Goal: Task Accomplishment & Management: Manage account settings

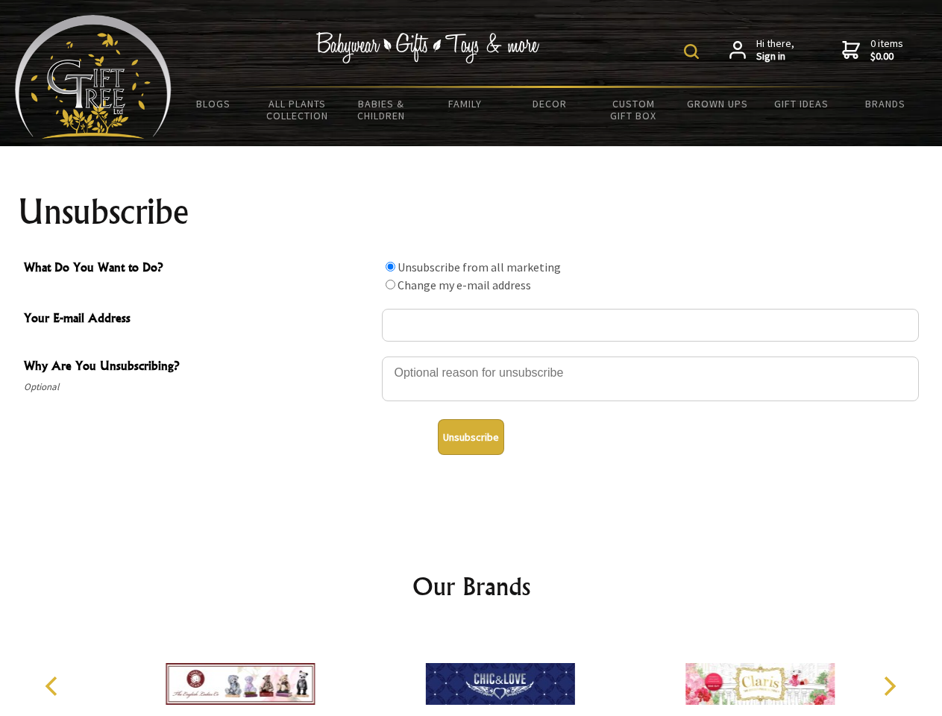
click at [694, 51] on img at bounding box center [691, 51] width 15 height 15
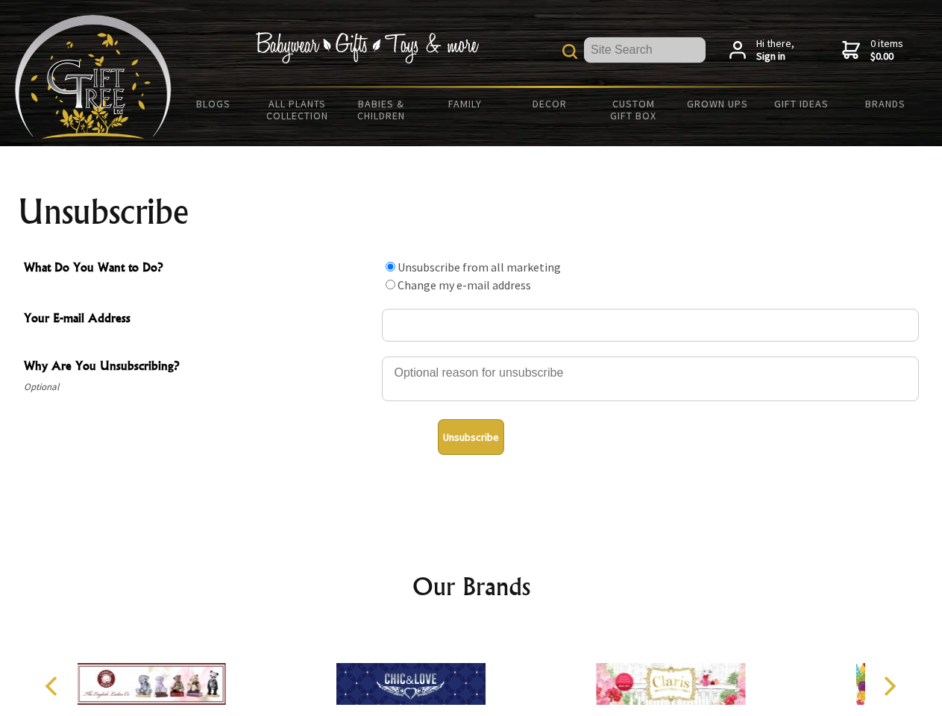
click at [472, 356] on div at bounding box center [650, 381] width 537 height 52
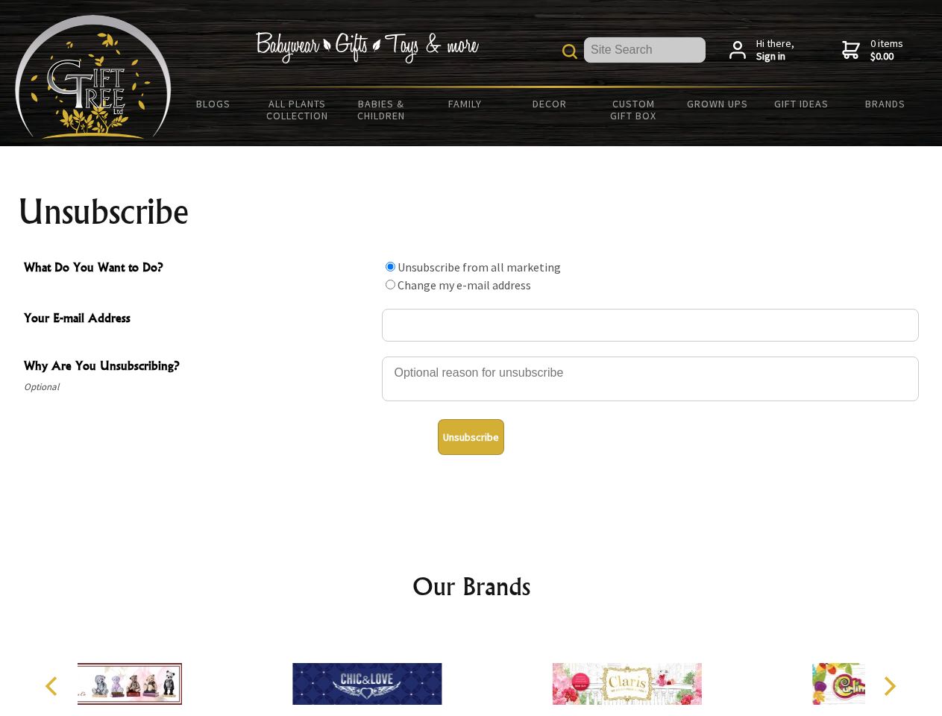
click at [390, 266] on input "What Do You Want to Do?" at bounding box center [391, 267] width 10 height 10
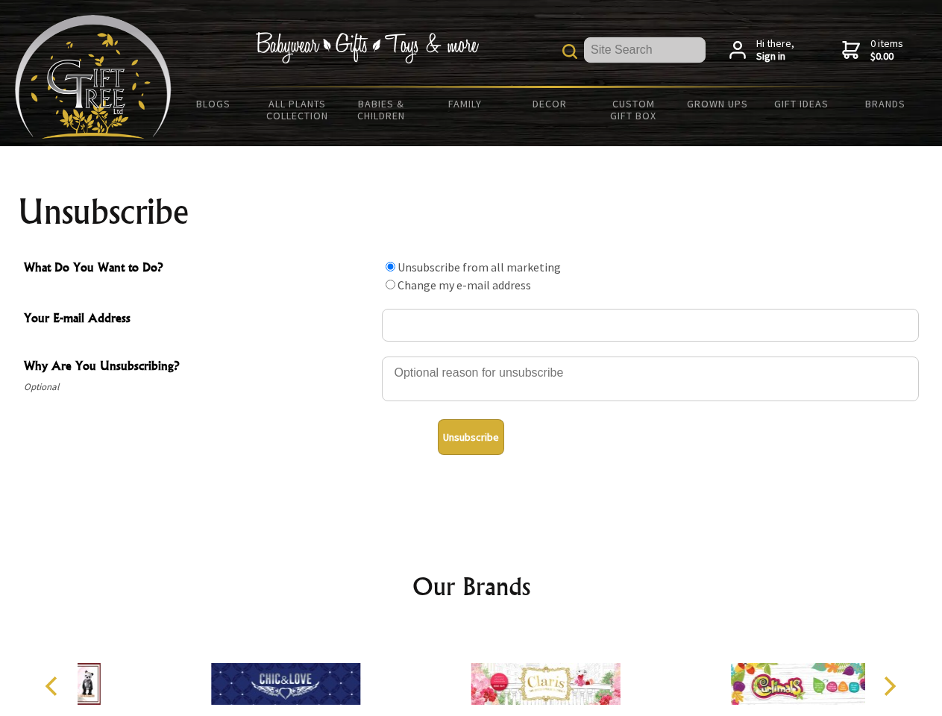
click at [390, 284] on input "What Do You Want to Do?" at bounding box center [391, 285] width 10 height 10
radio input "true"
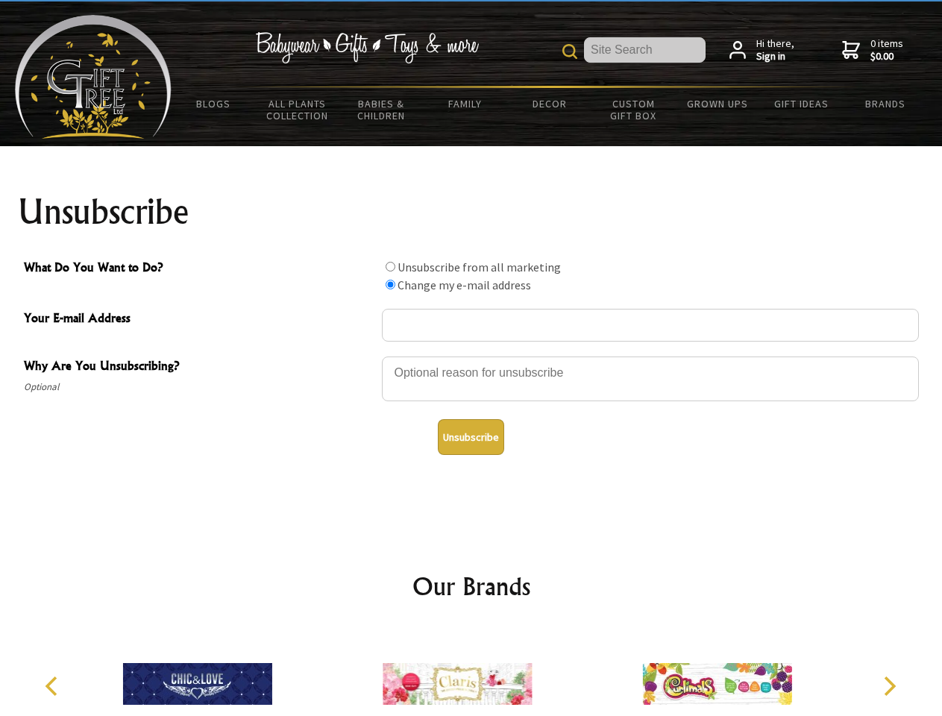
click at [471, 437] on button "Unsubscribe" at bounding box center [471, 437] width 66 height 36
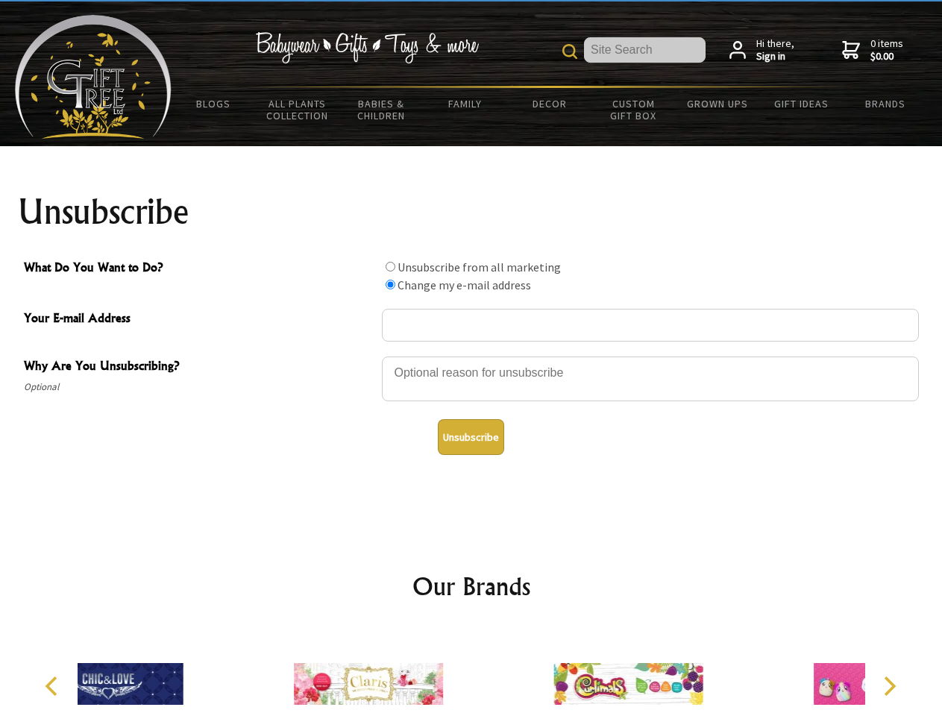
click at [54, 686] on icon "Previous" at bounding box center [52, 686] width 19 height 19
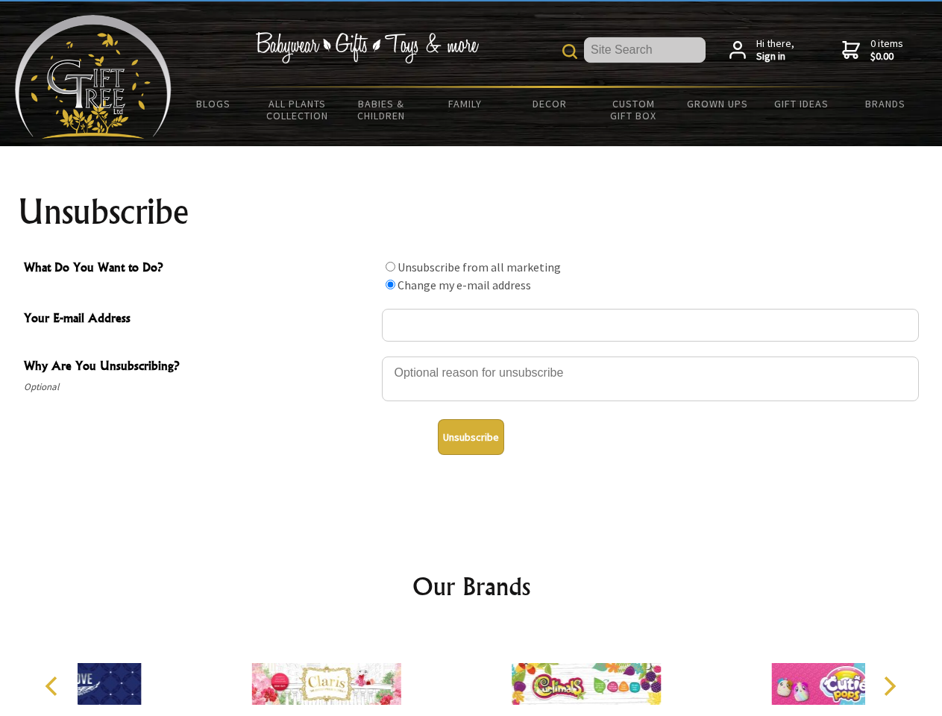
click at [889, 686] on icon "Next" at bounding box center [888, 686] width 19 height 19
